Goal: Information Seeking & Learning: Understand process/instructions

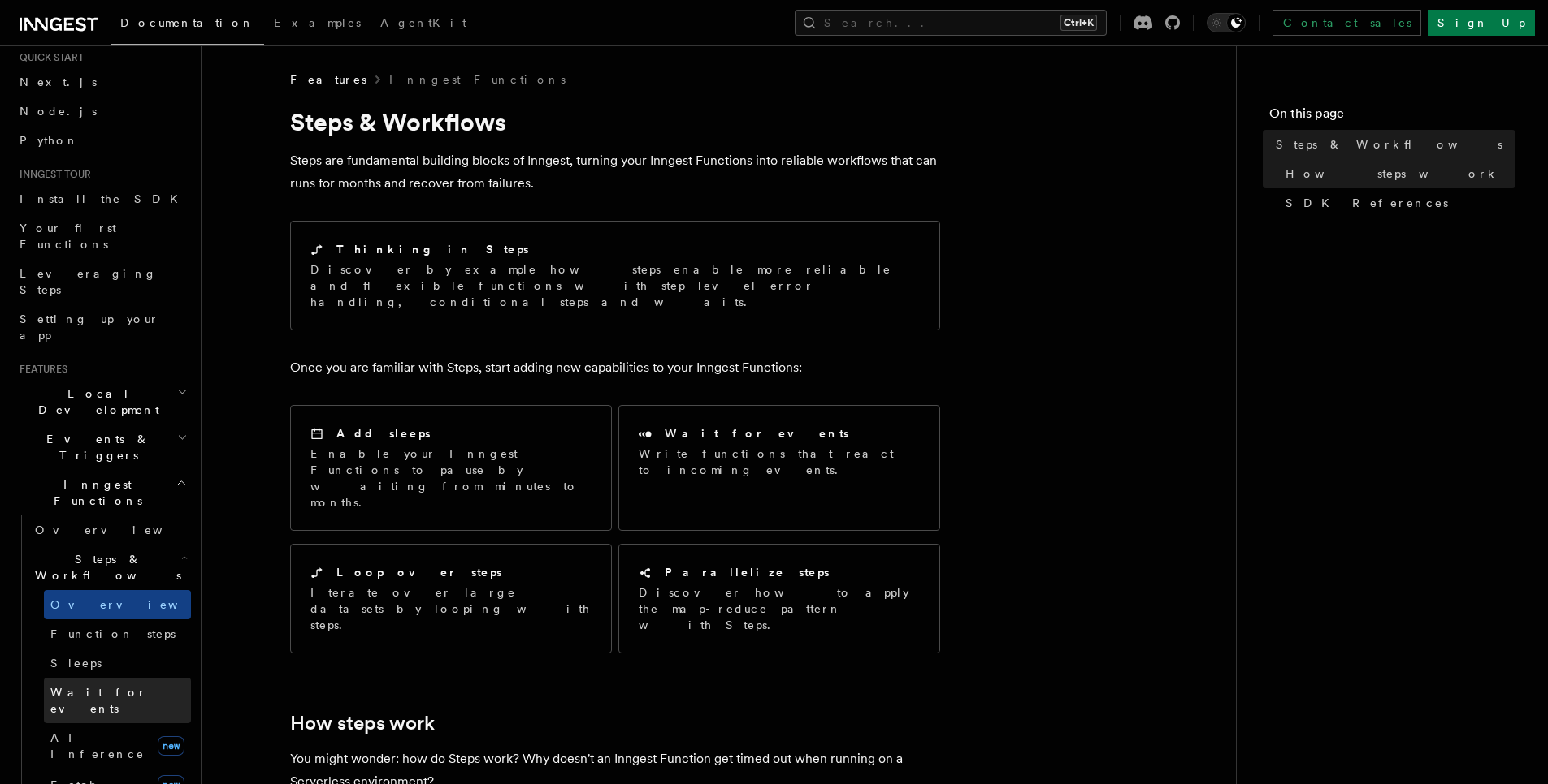
scroll to position [98, 0]
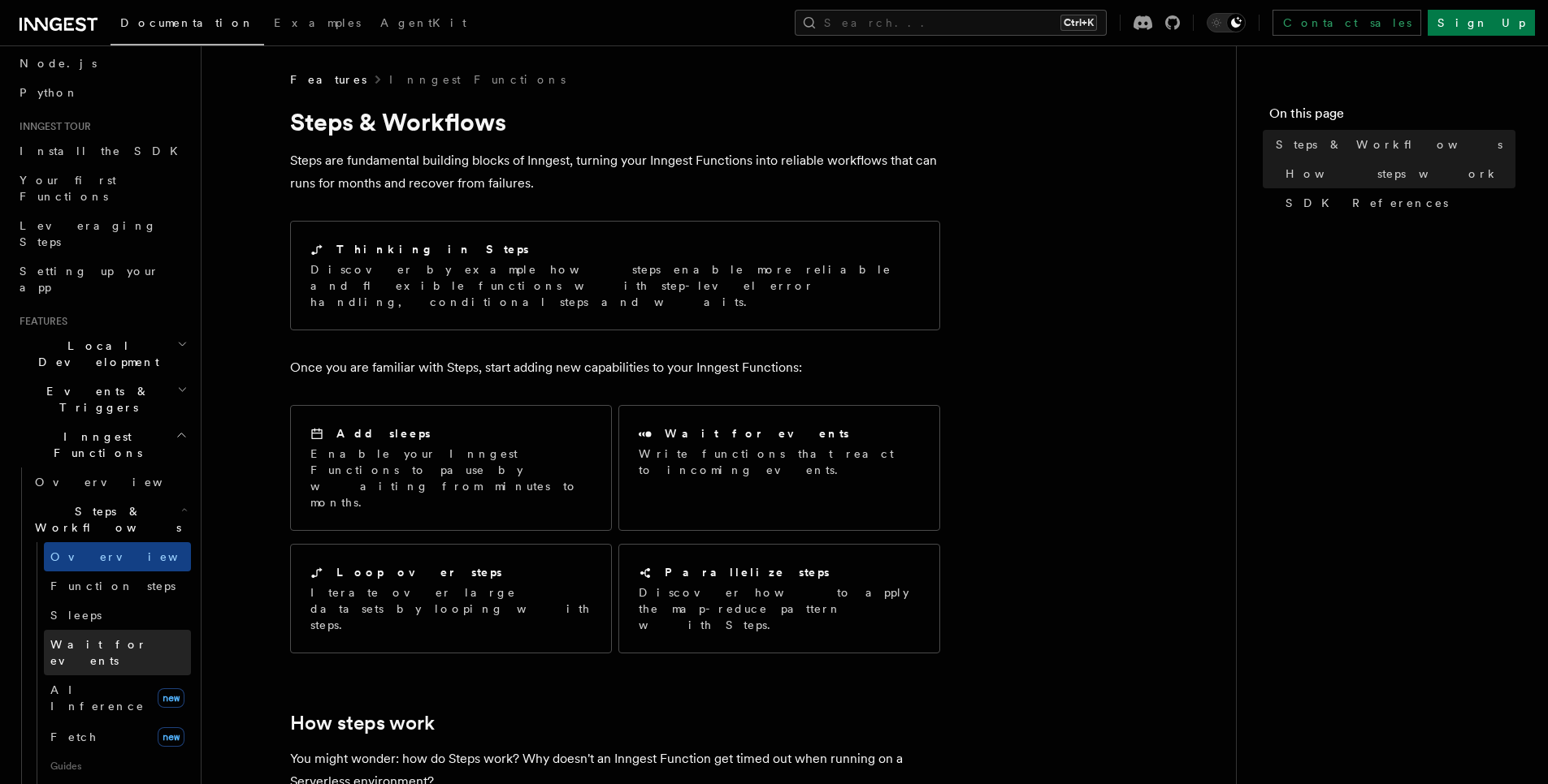
click at [127, 631] on link "Wait for events" at bounding box center [118, 653] width 147 height 45
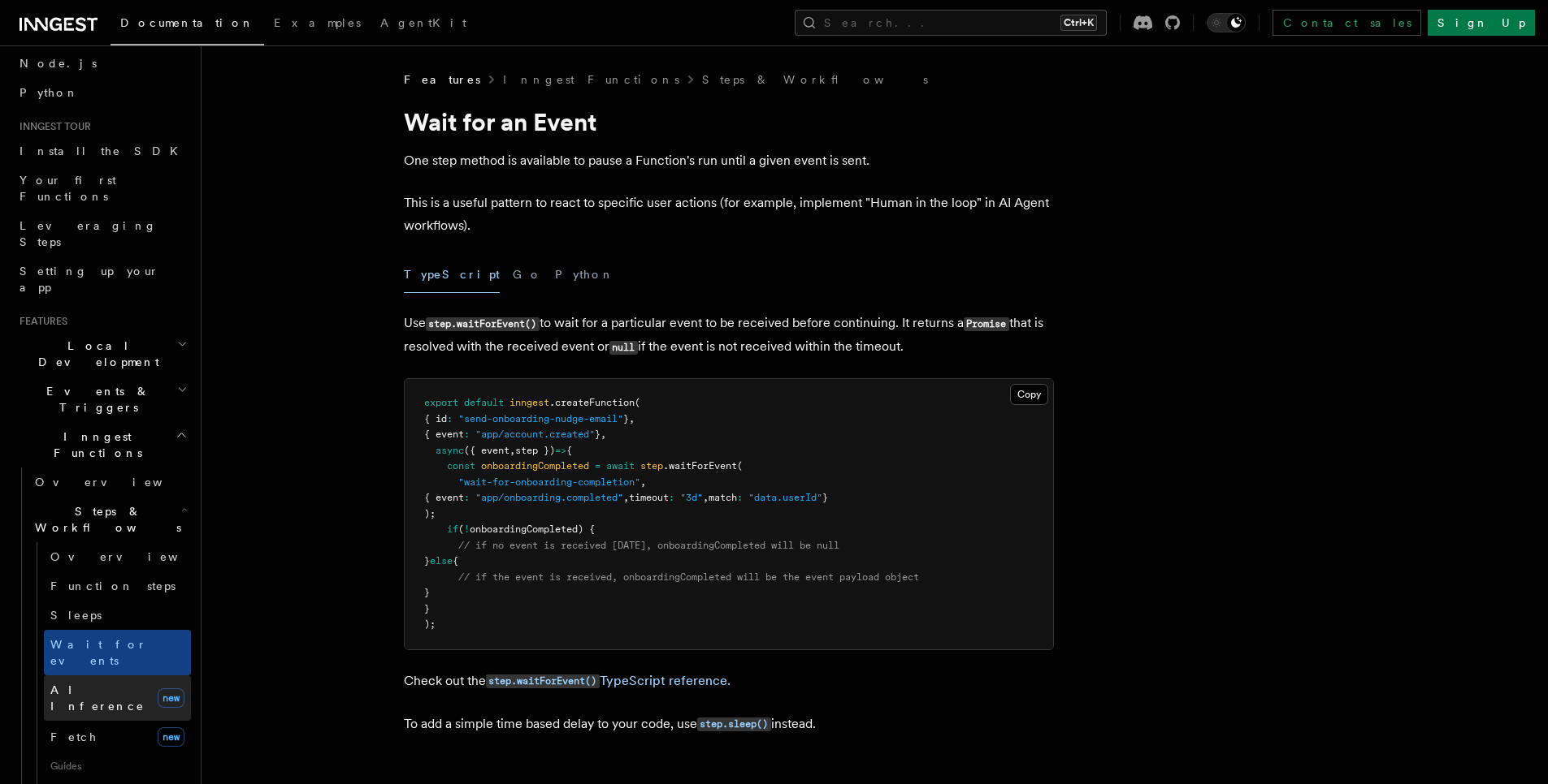
click at [137, 676] on link "AI Inference new" at bounding box center [118, 698] width 147 height 45
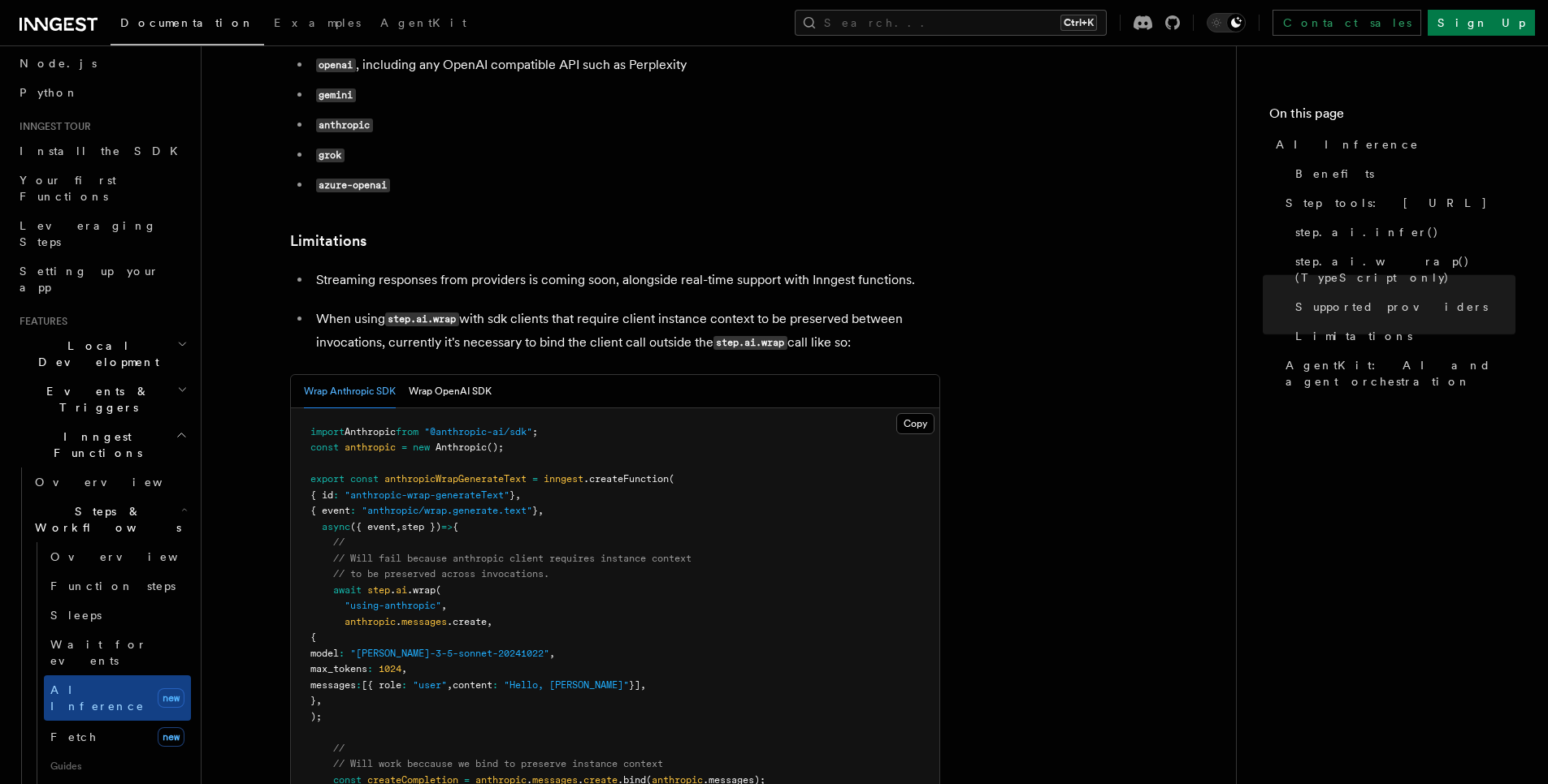
scroll to position [2631, 0]
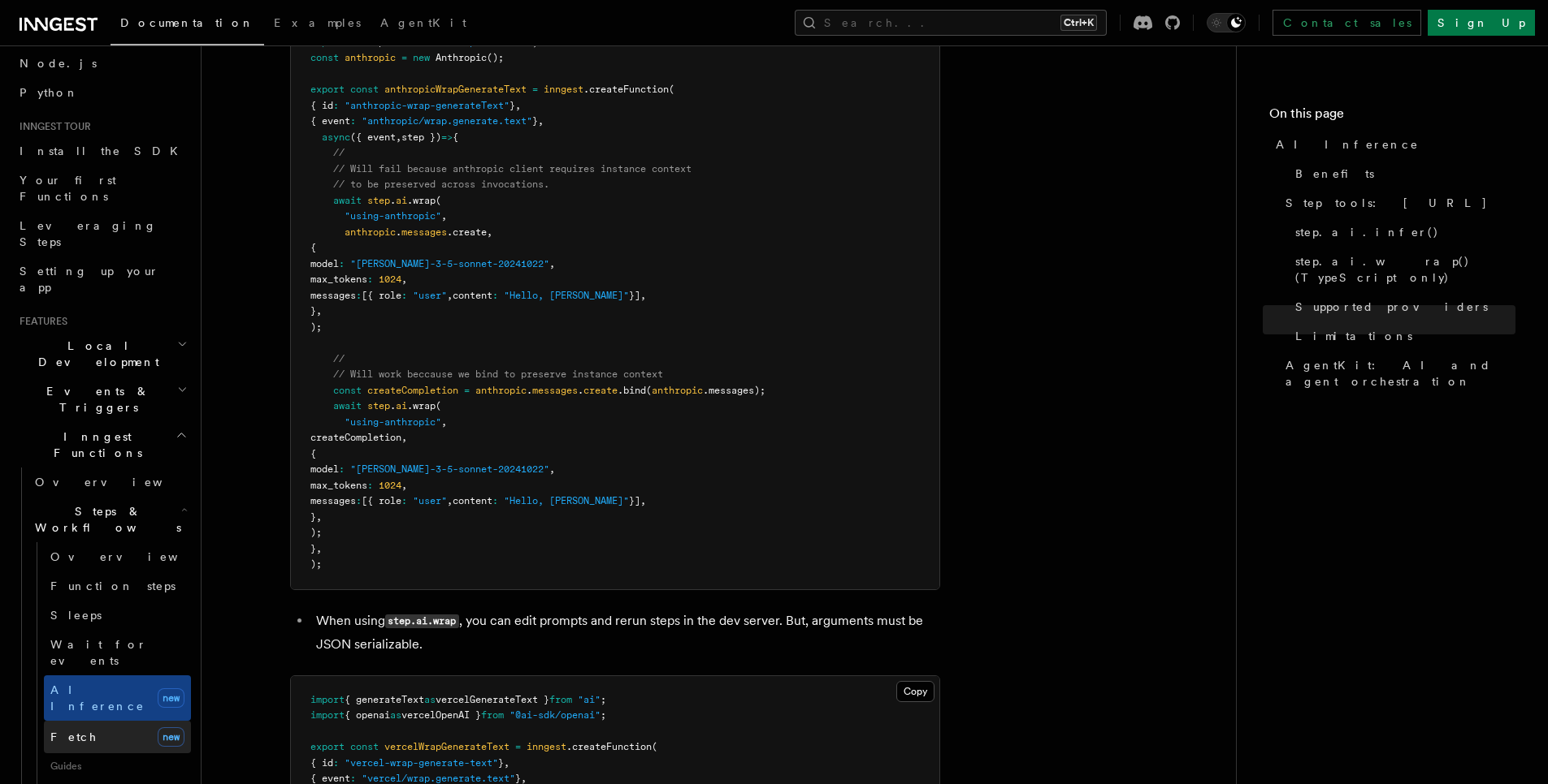
click at [139, 721] on link "Fetch new" at bounding box center [118, 737] width 147 height 33
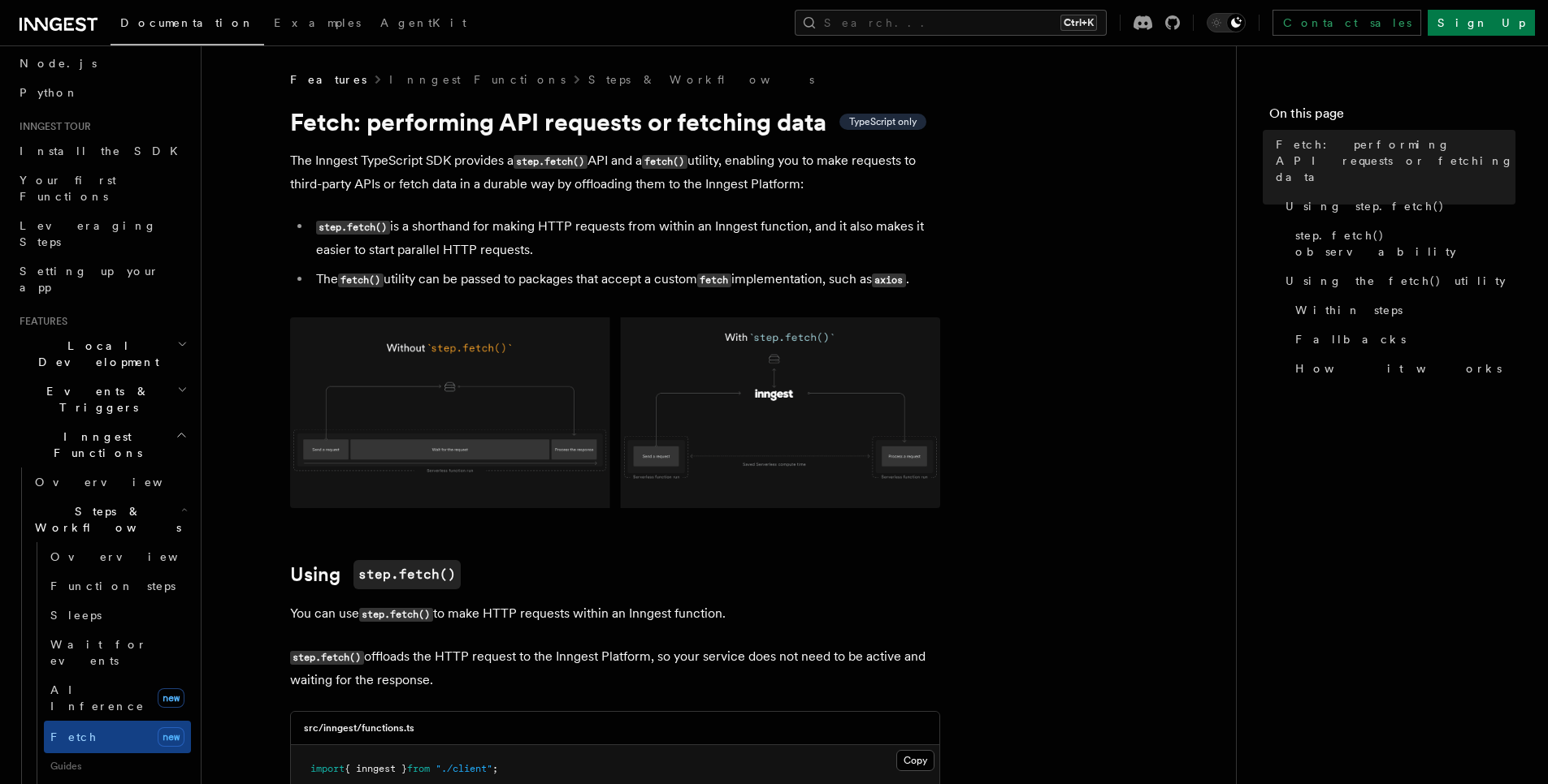
click at [431, 440] on img at bounding box center [615, 412] width 650 height 191
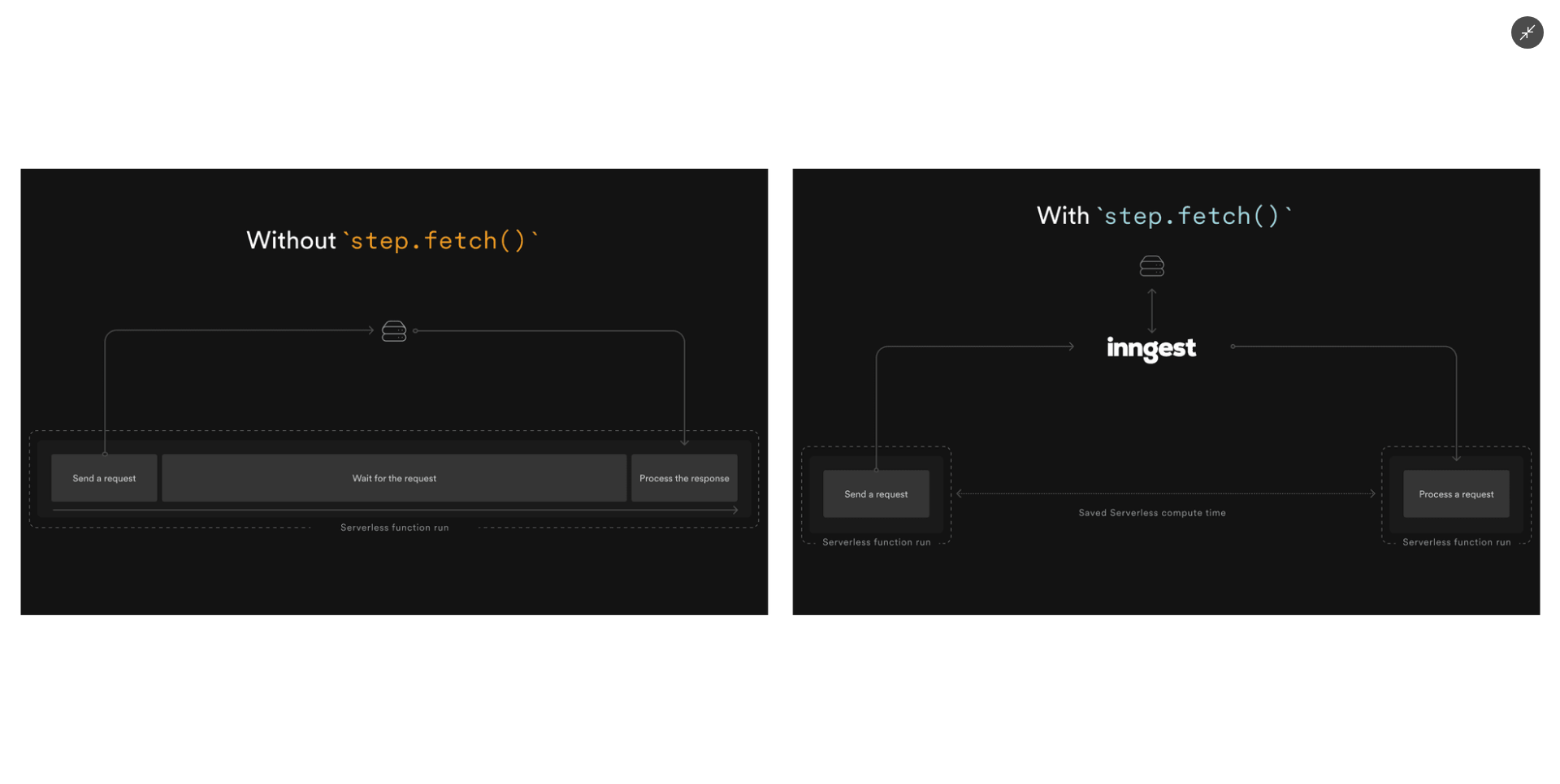
click at [484, 682] on div at bounding box center [780, 392] width 1560 height 784
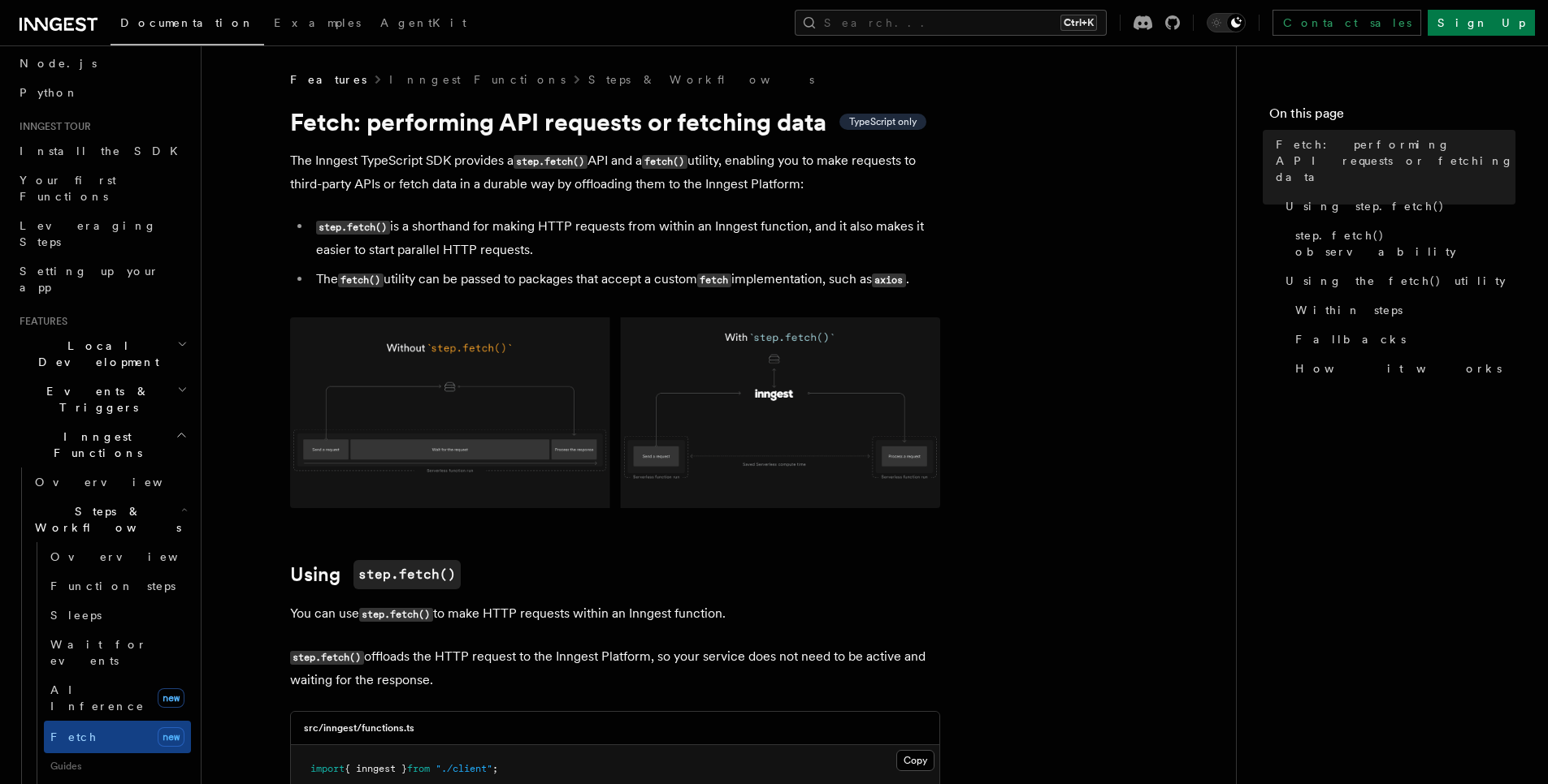
click at [461, 481] on img at bounding box center [615, 412] width 650 height 191
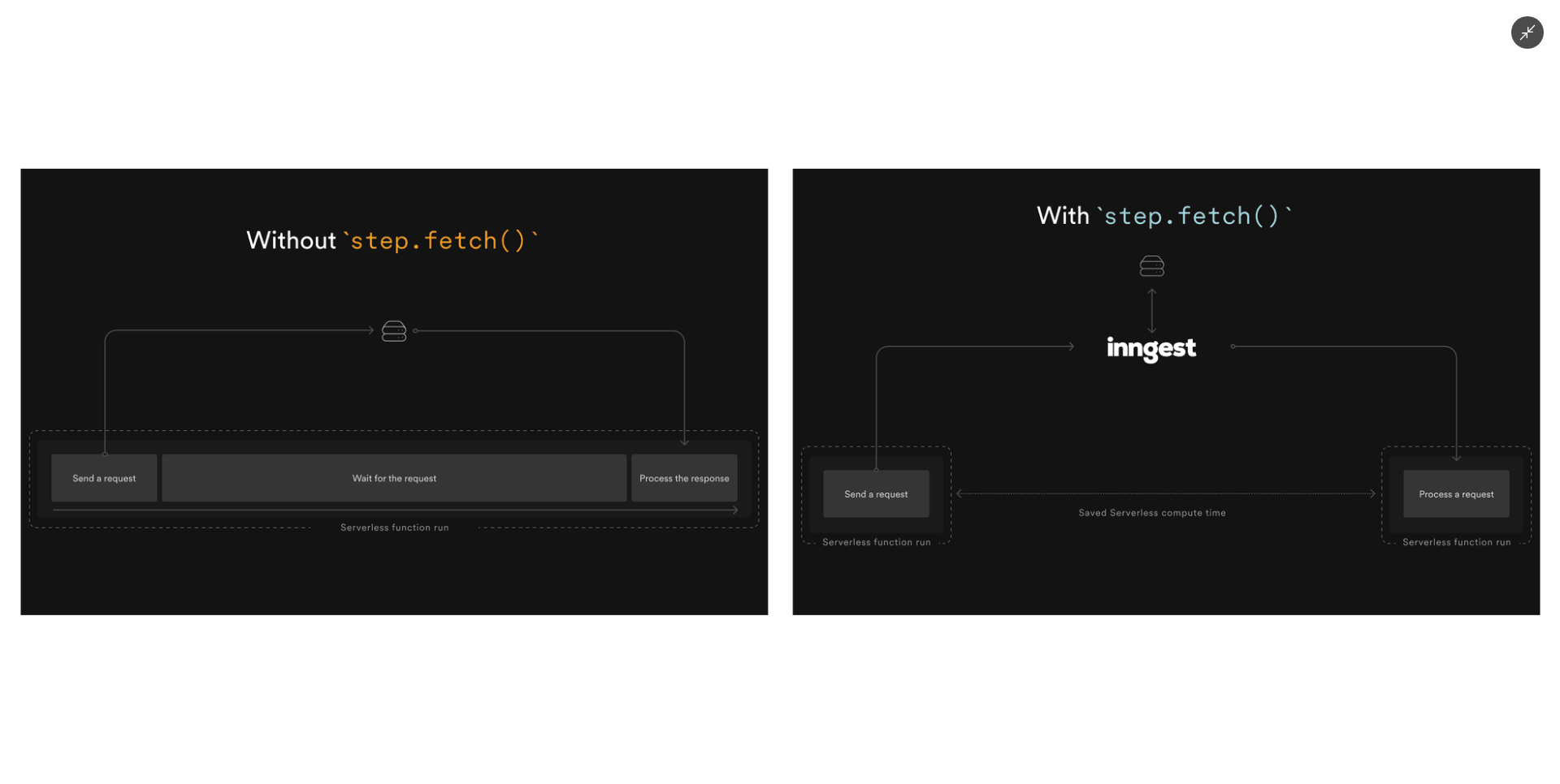
click at [627, 710] on div at bounding box center [780, 392] width 1560 height 784
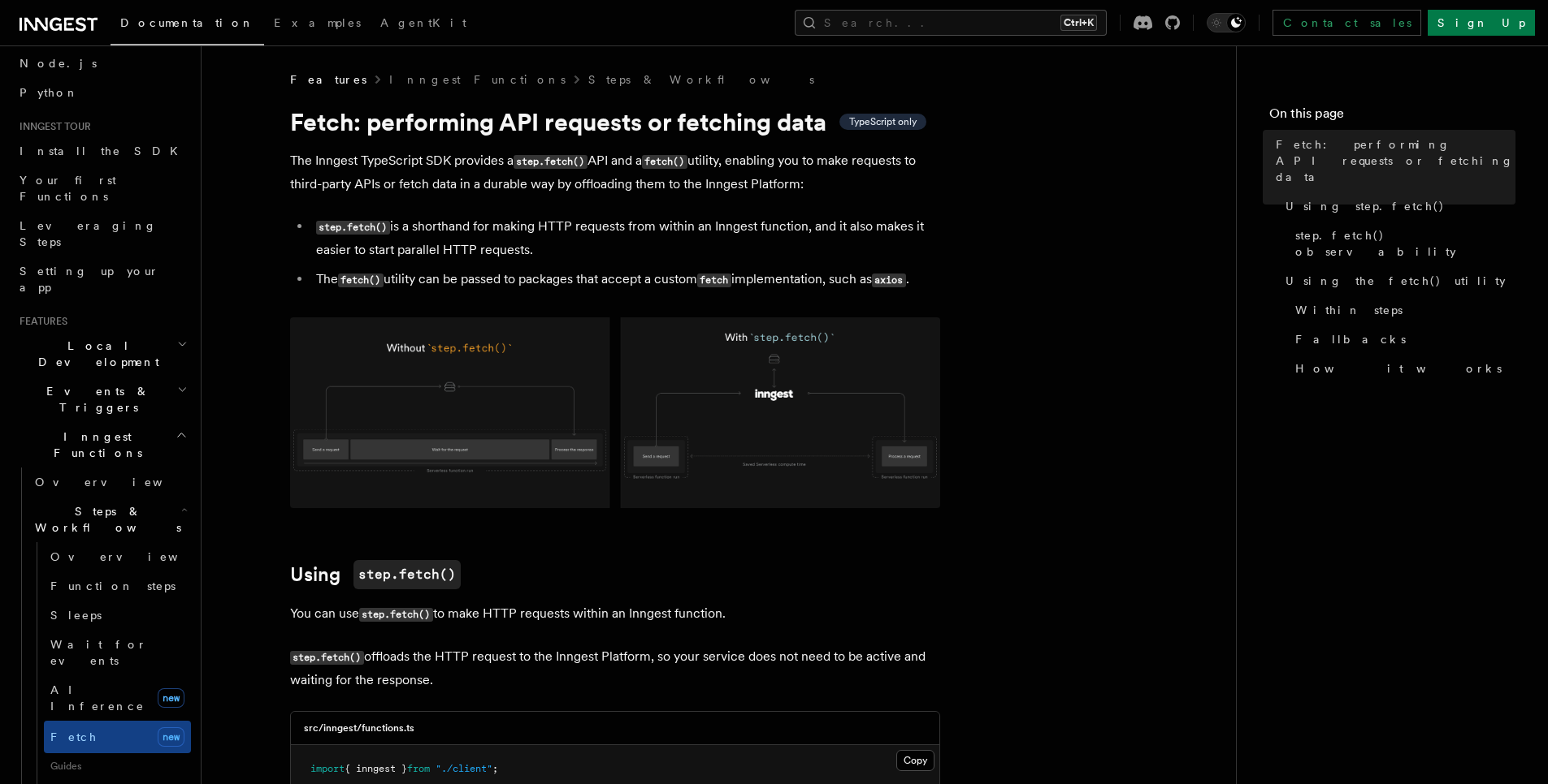
click at [522, 481] on img at bounding box center [615, 412] width 650 height 191
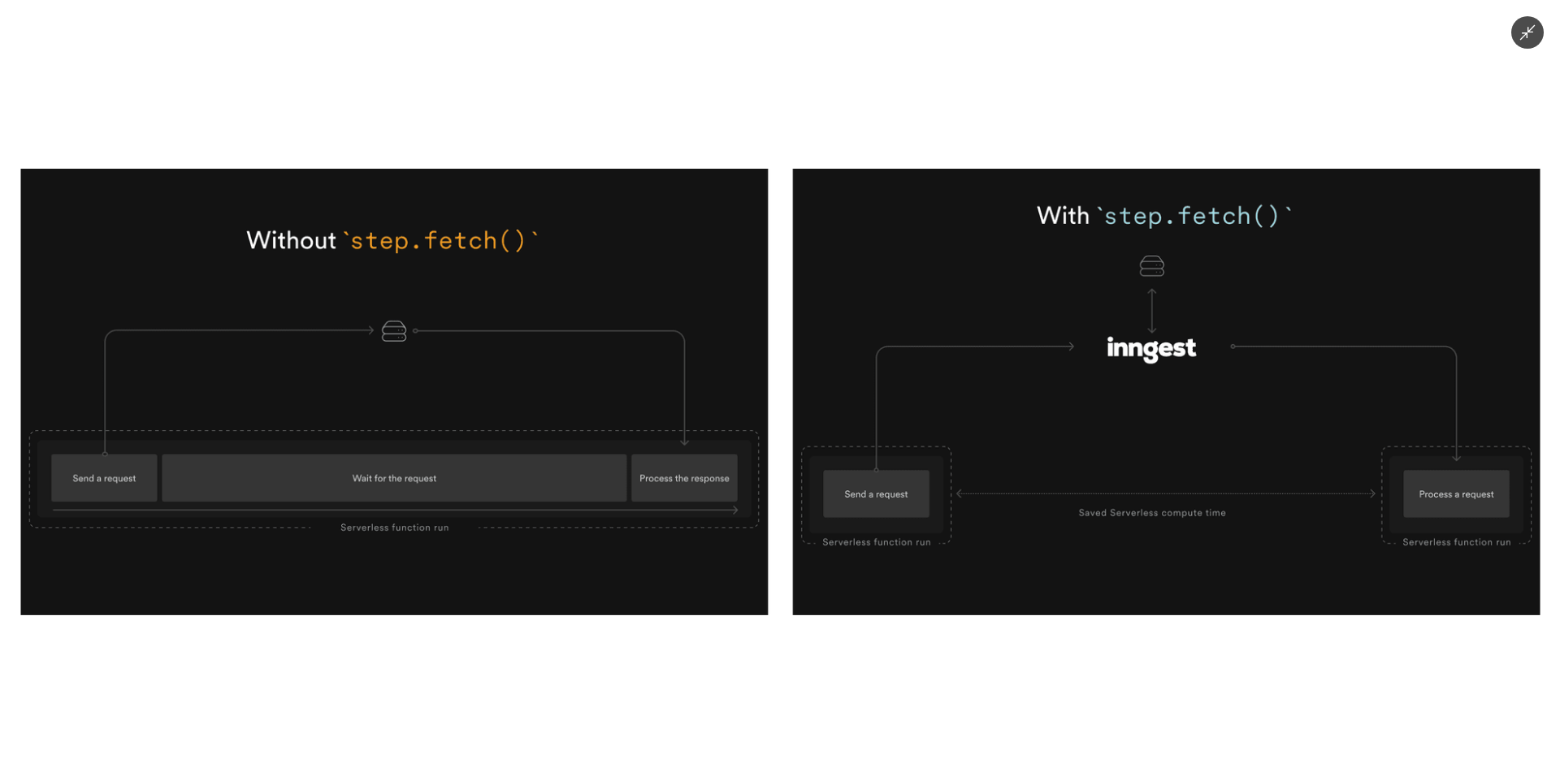
click at [887, 694] on div at bounding box center [780, 392] width 1560 height 784
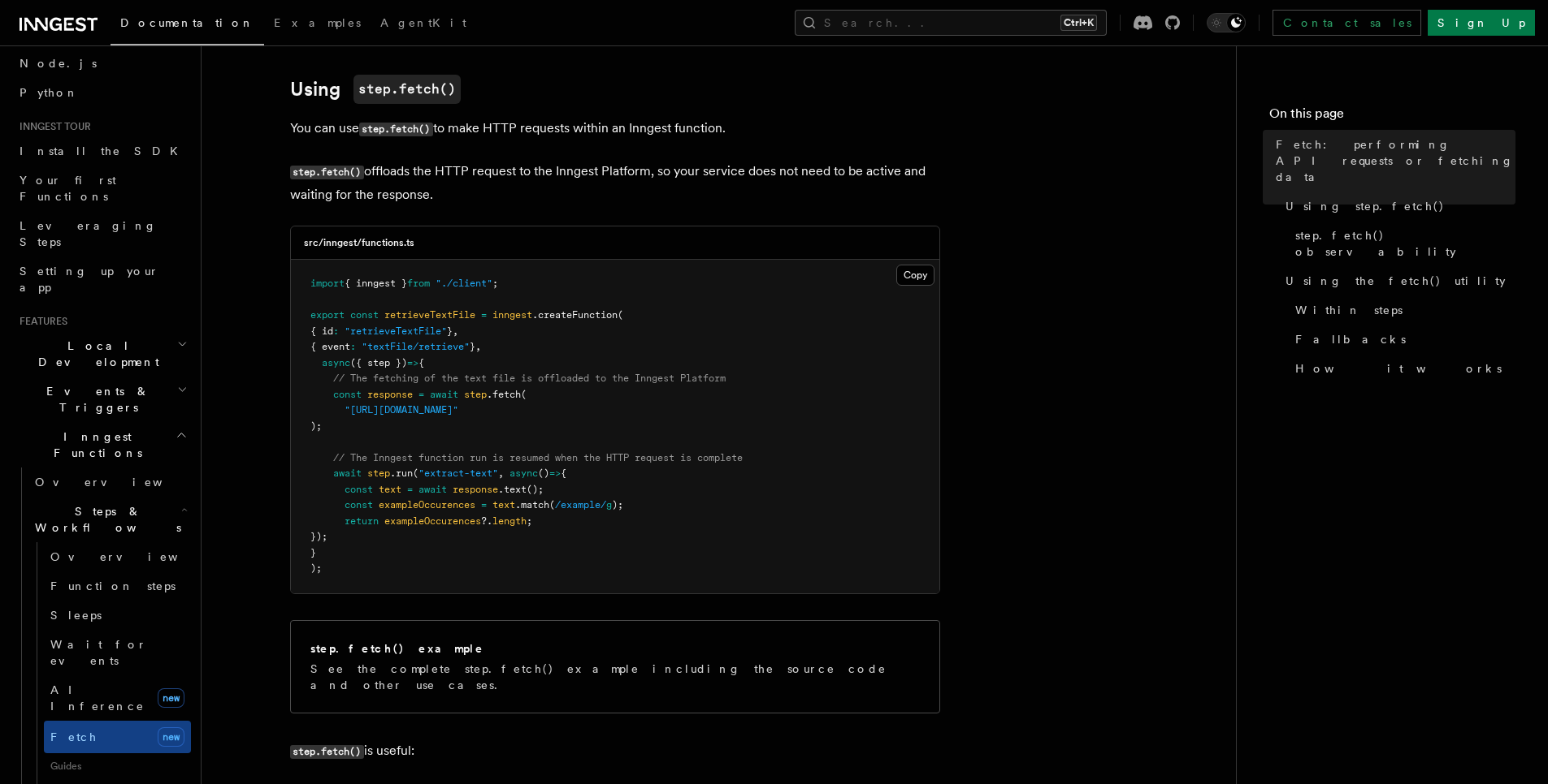
scroll to position [488, 0]
drag, startPoint x: 351, startPoint y: 402, endPoint x: 729, endPoint y: 410, distance: 378.1
click at [729, 410] on pre "import { inngest } from "./client" ; export const retrieveTextFile = inngest .c…" at bounding box center [615, 424] width 649 height 334
copy span "[URL][DOMAIN_NAME]"
